Goal: Transaction & Acquisition: Purchase product/service

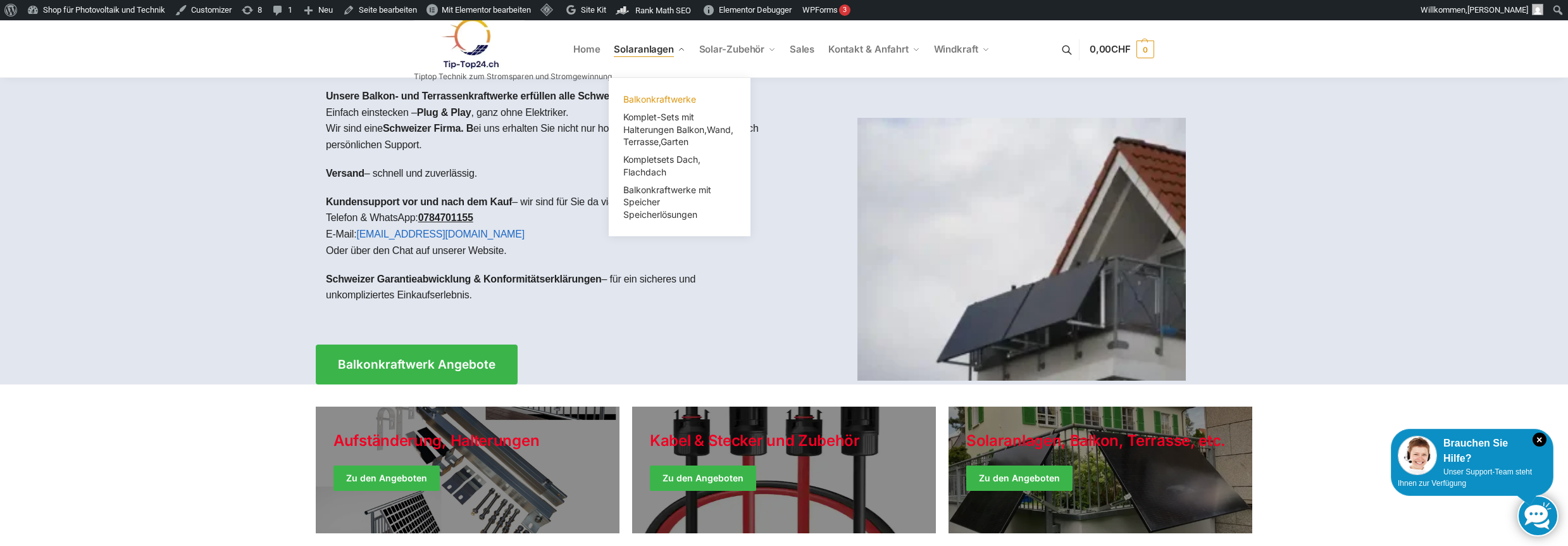
click at [651, 96] on span "Balkonkraftwerke" at bounding box center [660, 99] width 73 height 11
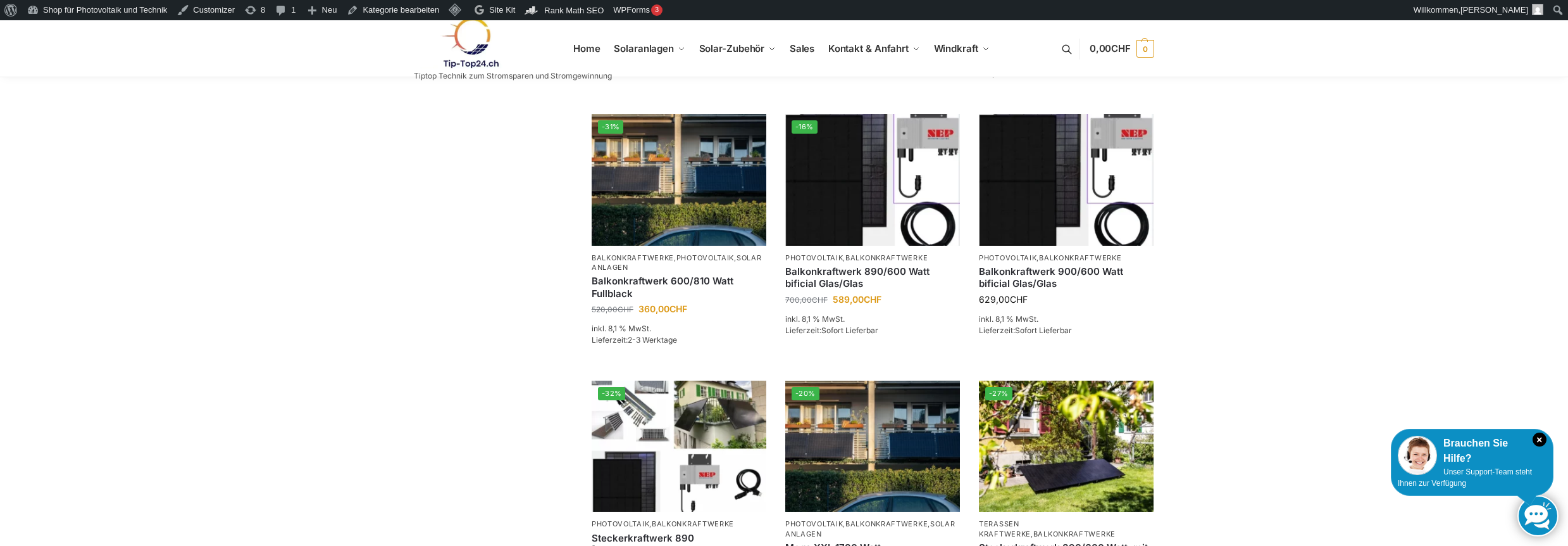
scroll to position [760, 0]
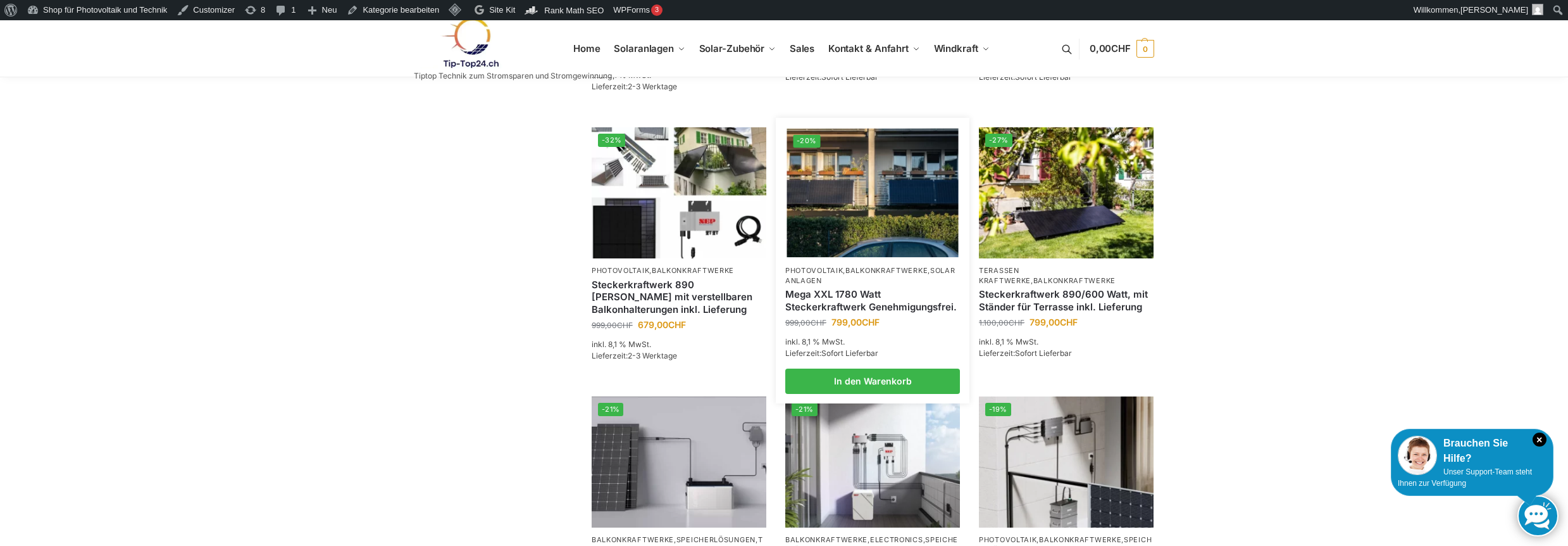
click at [867, 313] on link "Mega XXL 1780 Watt Steckerkraftwerk Genehmigungsfrei." at bounding box center [872, 301] width 174 height 25
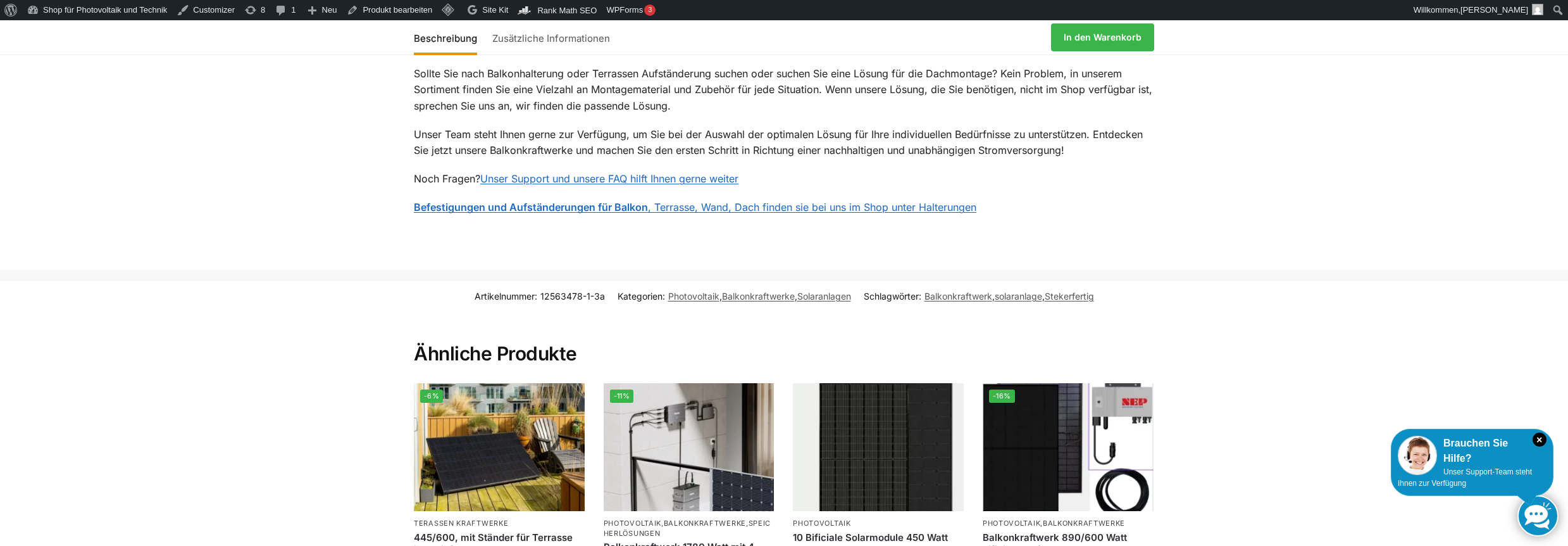
scroll to position [1013, 0]
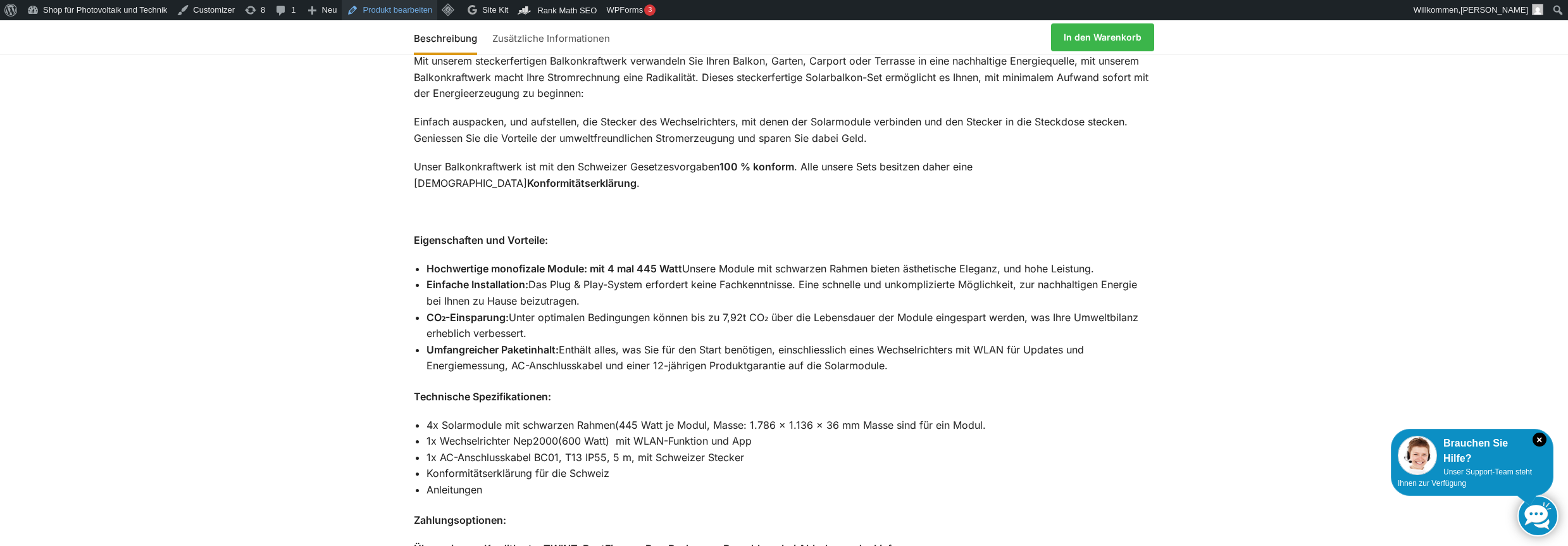
click at [385, 9] on link "Produkt bearbeiten" at bounding box center [390, 10] width 96 height 20
